Goal: Task Accomplishment & Management: Use online tool/utility

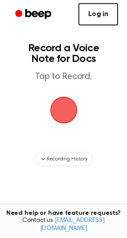
click at [95, 18] on link "Log in" at bounding box center [98, 14] width 40 height 22
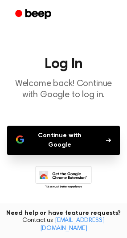
click at [72, 138] on button "Continue with Google" at bounding box center [63, 140] width 113 height 29
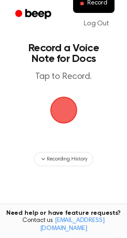
click at [62, 111] on span "button" at bounding box center [63, 110] width 25 height 25
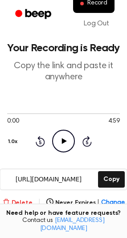
click at [26, 201] on button "Delete" at bounding box center [18, 202] width 30 height 9
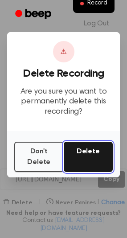
click at [86, 158] on button "Delete" at bounding box center [88, 157] width 49 height 30
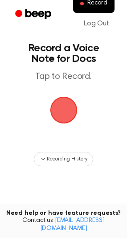
click at [63, 111] on span "button" at bounding box center [63, 110] width 27 height 27
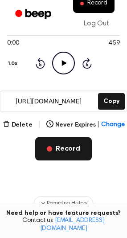
scroll to position [45, 0]
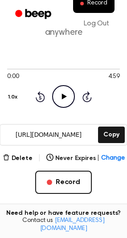
click at [62, 97] on icon at bounding box center [64, 97] width 5 height 6
click at [64, 95] on icon "Pause Audio" at bounding box center [63, 96] width 23 height 23
click at [24, 155] on button "Delete" at bounding box center [18, 158] width 30 height 9
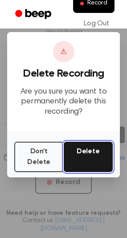
click at [87, 156] on button "Delete" at bounding box center [88, 157] width 49 height 30
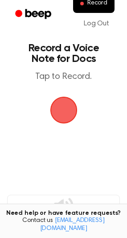
click at [61, 111] on span "button" at bounding box center [63, 110] width 27 height 27
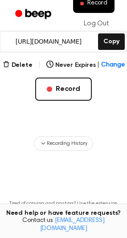
scroll to position [153, 0]
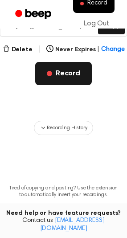
click at [70, 73] on button "Record" at bounding box center [63, 73] width 57 height 23
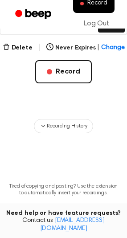
scroll to position [109, 0]
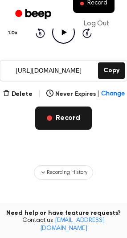
click at [75, 115] on button "Record" at bounding box center [63, 118] width 57 height 23
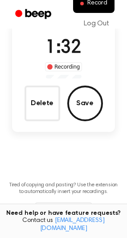
scroll to position [0, 0]
